Goal: Obtain resource: Obtain resource

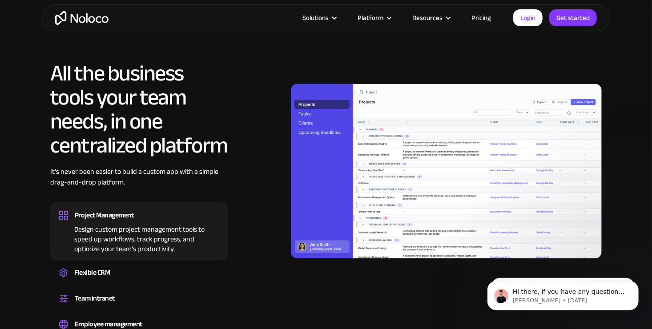
scroll to position [801, 0]
click at [482, 19] on link "Pricing" at bounding box center [481, 18] width 42 height 12
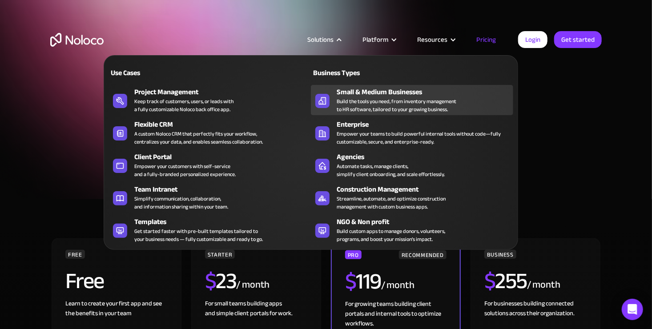
click at [344, 90] on div "Small & Medium Businesses" at bounding box center [427, 92] width 181 height 11
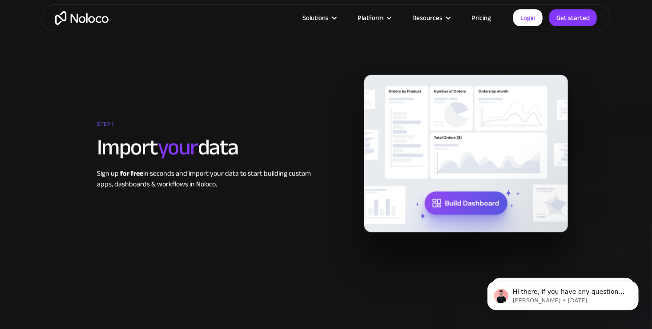
scroll to position [1130, 0]
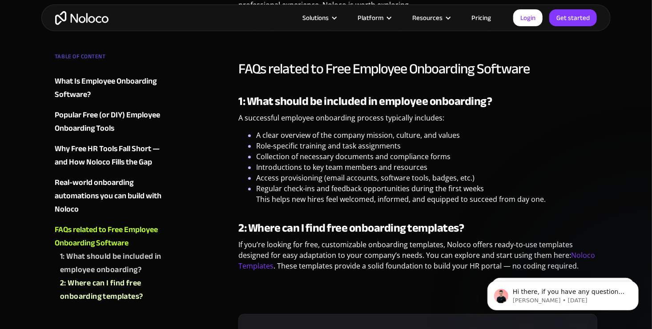
scroll to position [2660, 0]
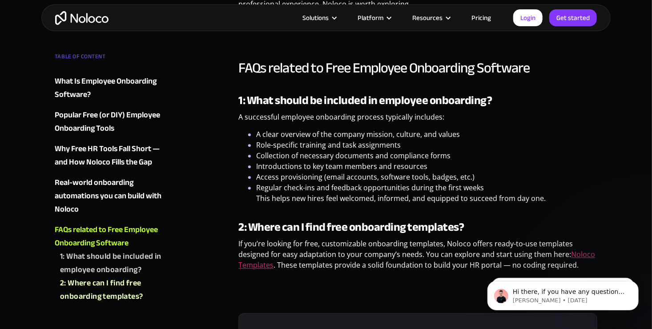
click at [250, 250] on link "Noloco Templates" at bounding box center [416, 260] width 357 height 20
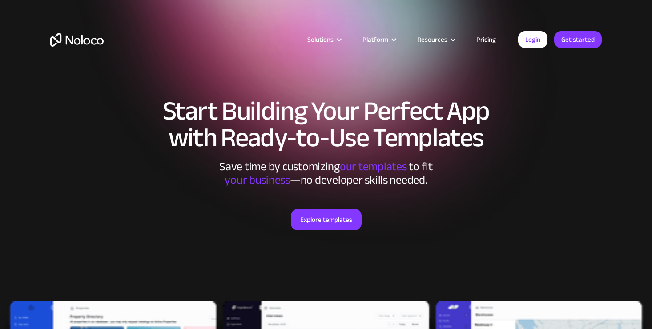
click at [197, 130] on h1 "Start Building Your Perfect App with Ready-to-Use Templates" at bounding box center [325, 124] width 551 height 53
drag, startPoint x: 197, startPoint y: 130, endPoint x: 213, endPoint y: 187, distance: 59.0
click at [213, 187] on div "Explore templates" at bounding box center [325, 231] width 551 height 88
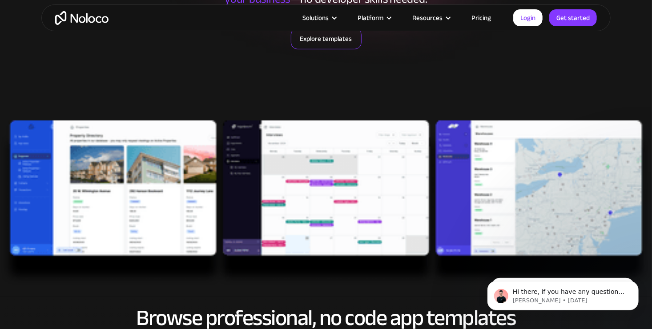
click at [319, 42] on link "Explore templates" at bounding box center [326, 38] width 71 height 21
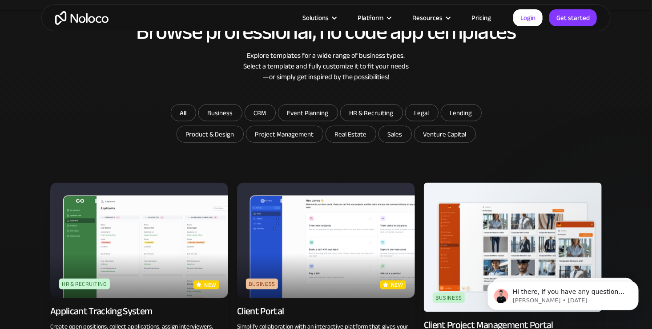
scroll to position [478, 0]
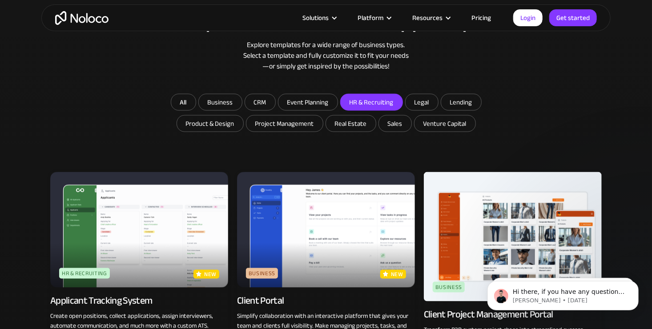
click at [382, 103] on input "HR & Recruiting" at bounding box center [372, 102] width 62 height 16
checkbox input "true"
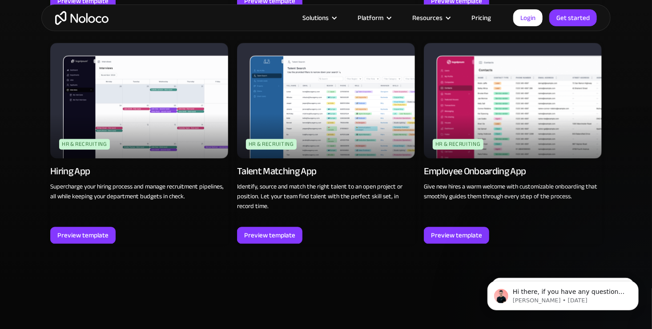
scroll to position [853, 0]
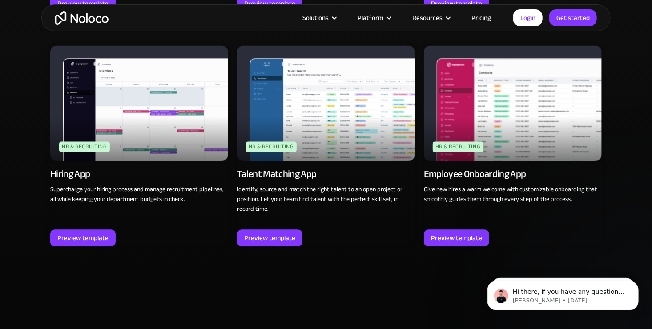
click at [493, 116] on img at bounding box center [513, 103] width 178 height 116
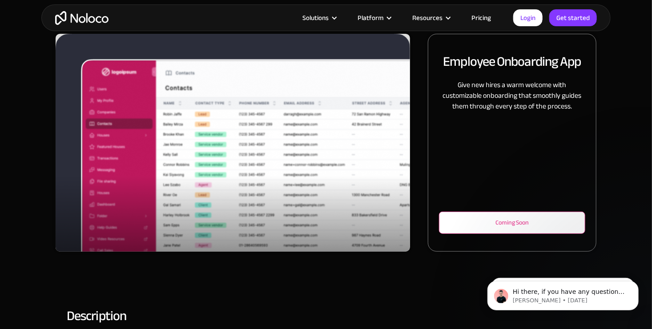
click at [481, 217] on div "Coming Soon" at bounding box center [512, 222] width 117 height 11
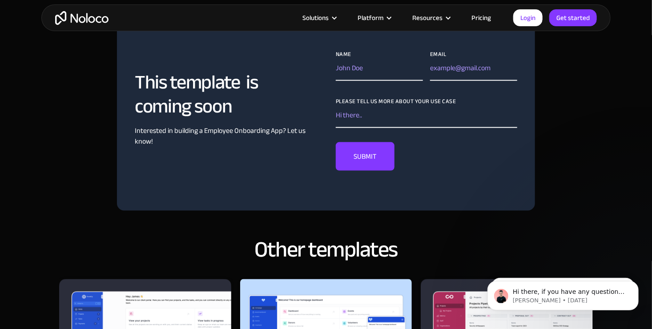
scroll to position [720, 0]
